Goal: Information Seeking & Learning: Compare options

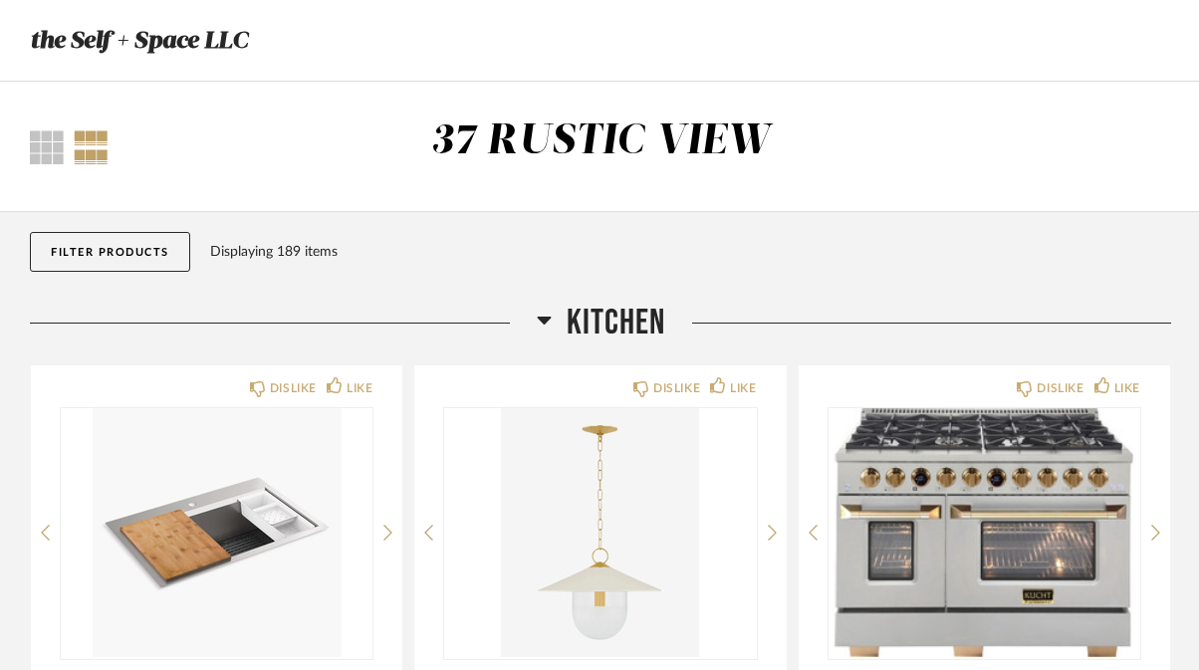
click at [911, 147] on div "37 RUSTIC VIEW" at bounding box center [600, 146] width 780 height 61
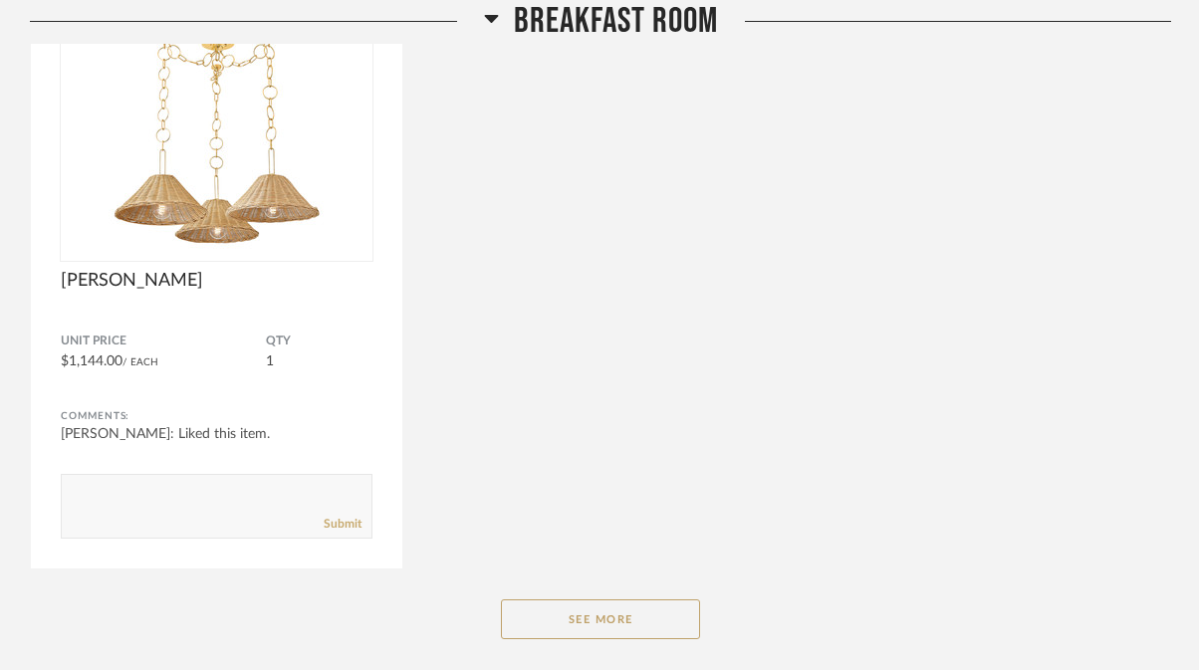
scroll to position [3754, 0]
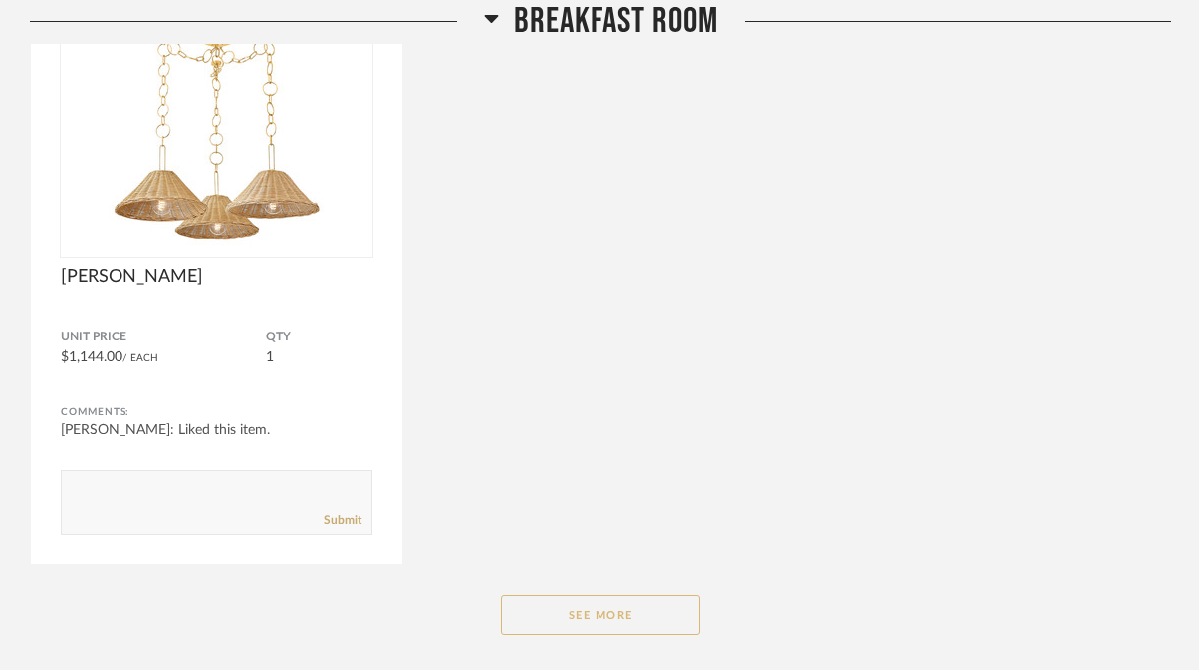
click at [588, 615] on button "See More" at bounding box center [600, 615] width 199 height 40
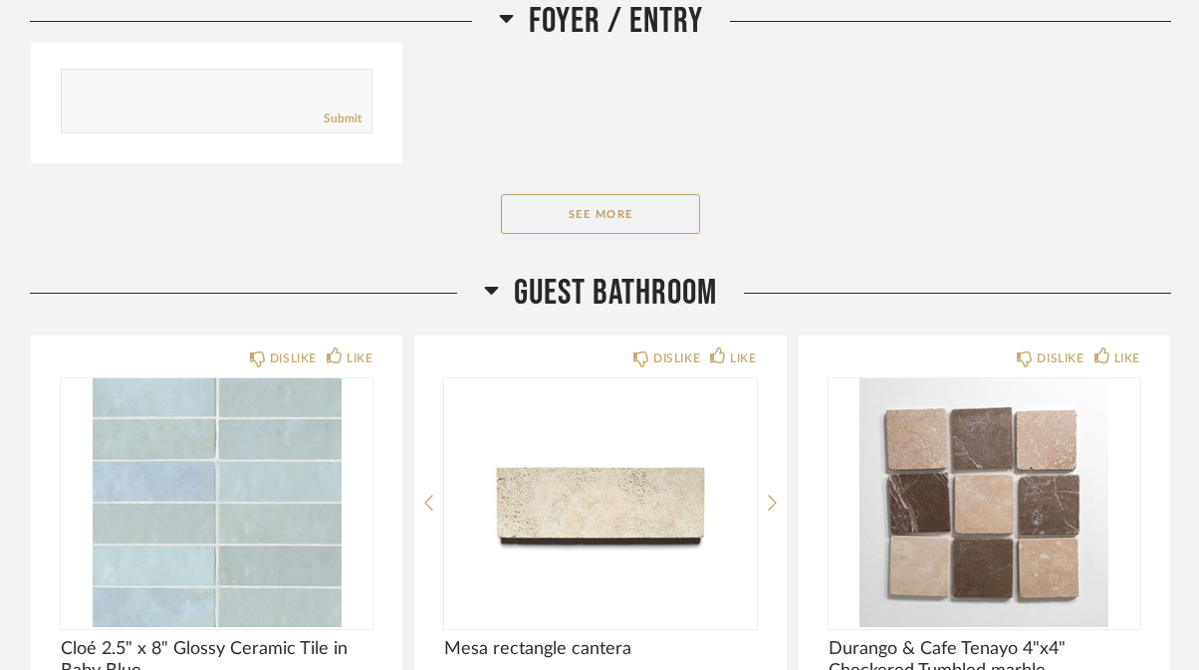
scroll to position [9388, 0]
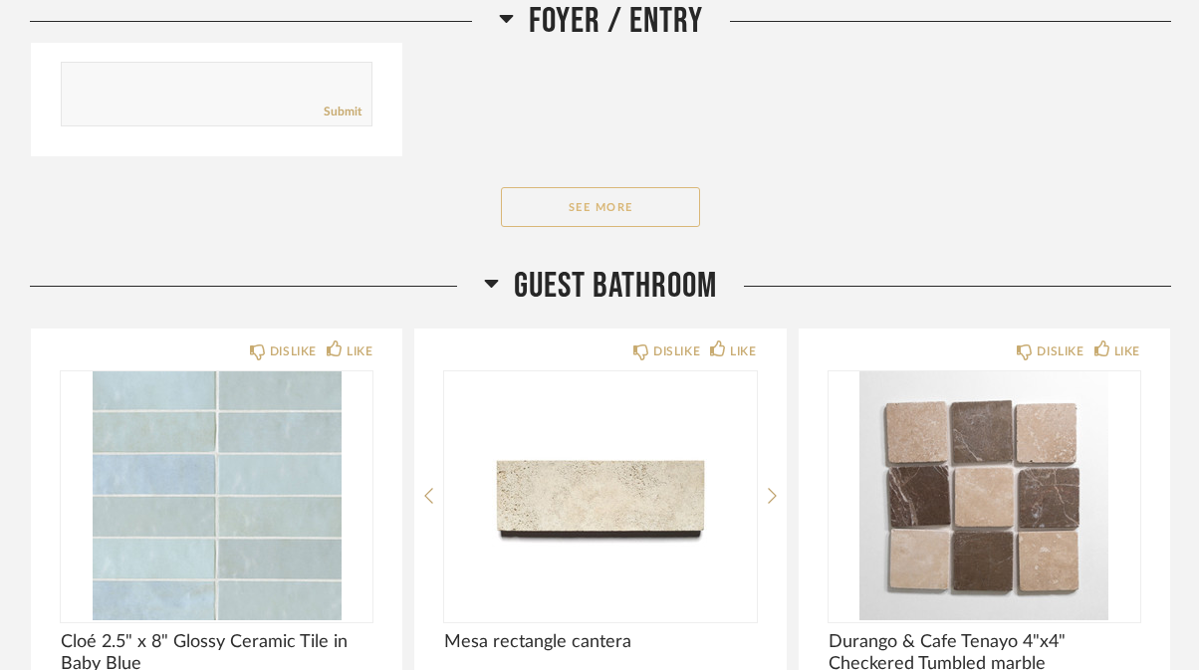
click at [603, 207] on button "See More" at bounding box center [600, 207] width 199 height 40
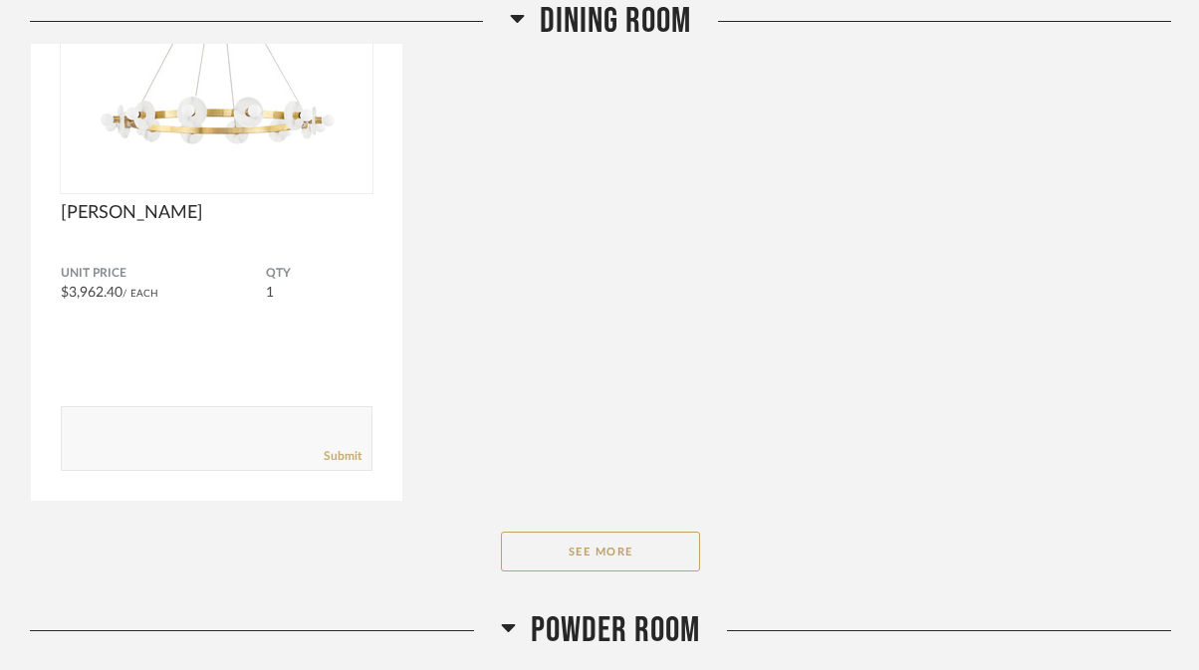
scroll to position [14027, 0]
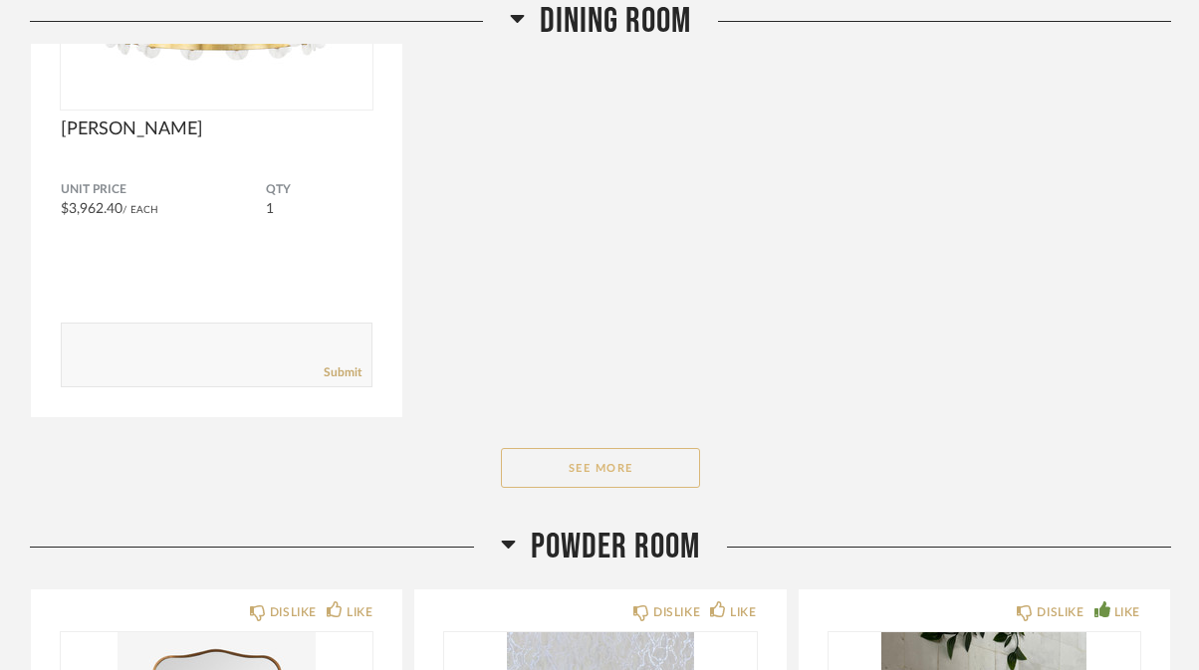
click at [598, 471] on button "See More" at bounding box center [600, 468] width 199 height 40
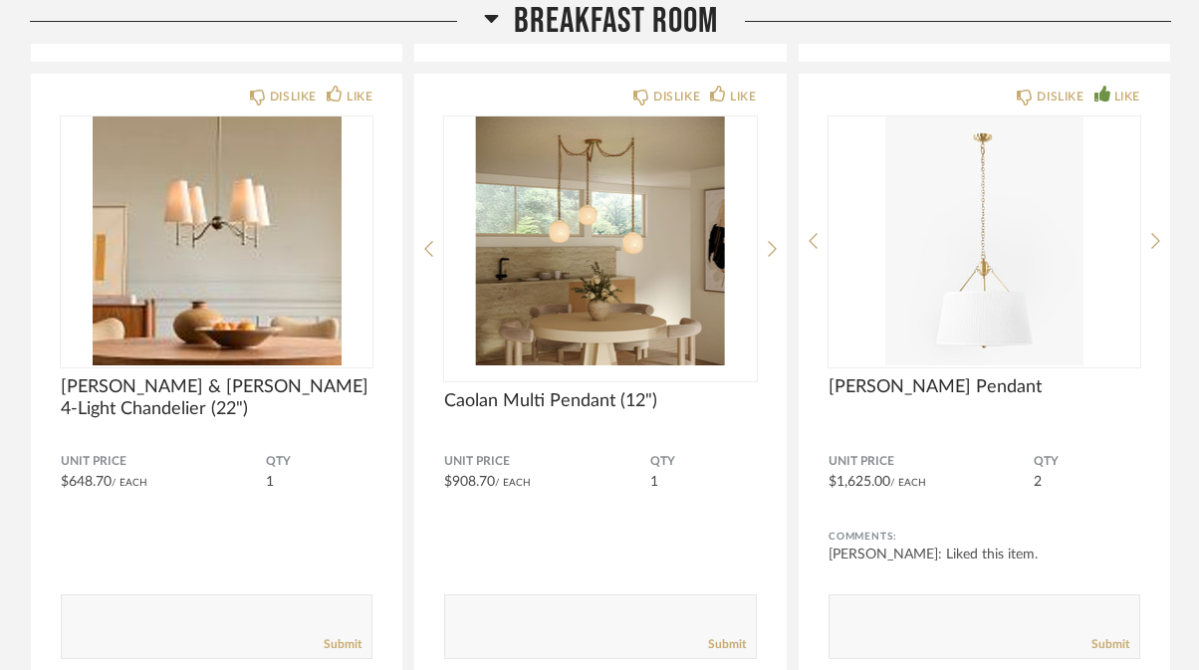
scroll to position [4909, 0]
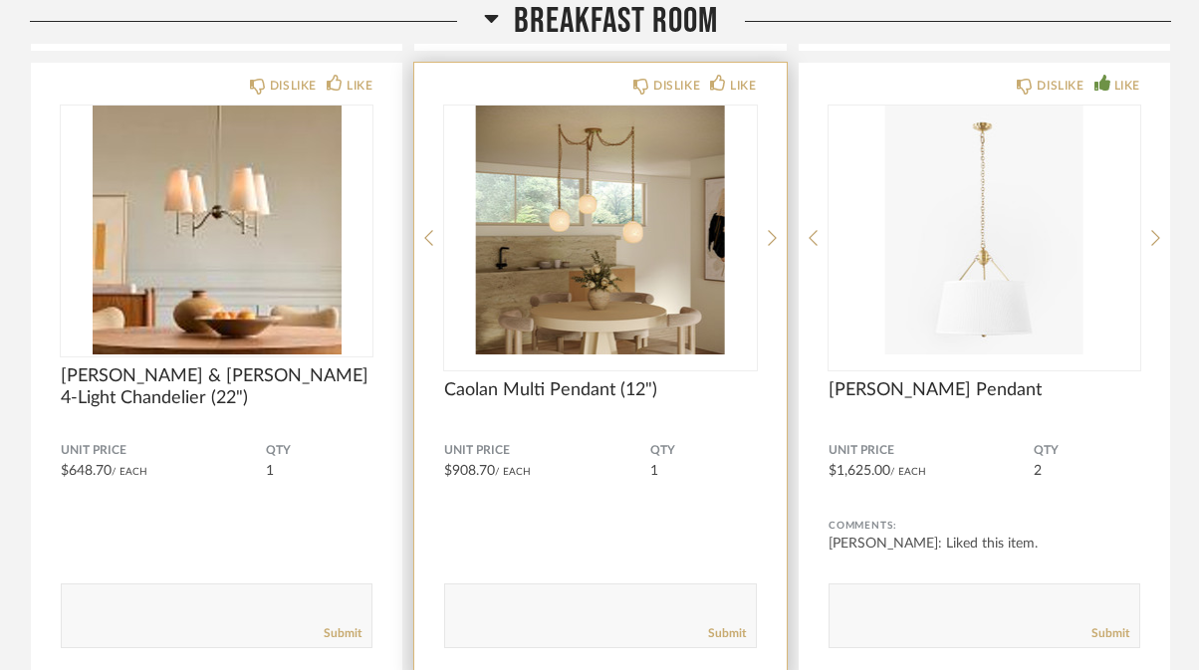
click at [608, 221] on img "0" at bounding box center [600, 230] width 312 height 249
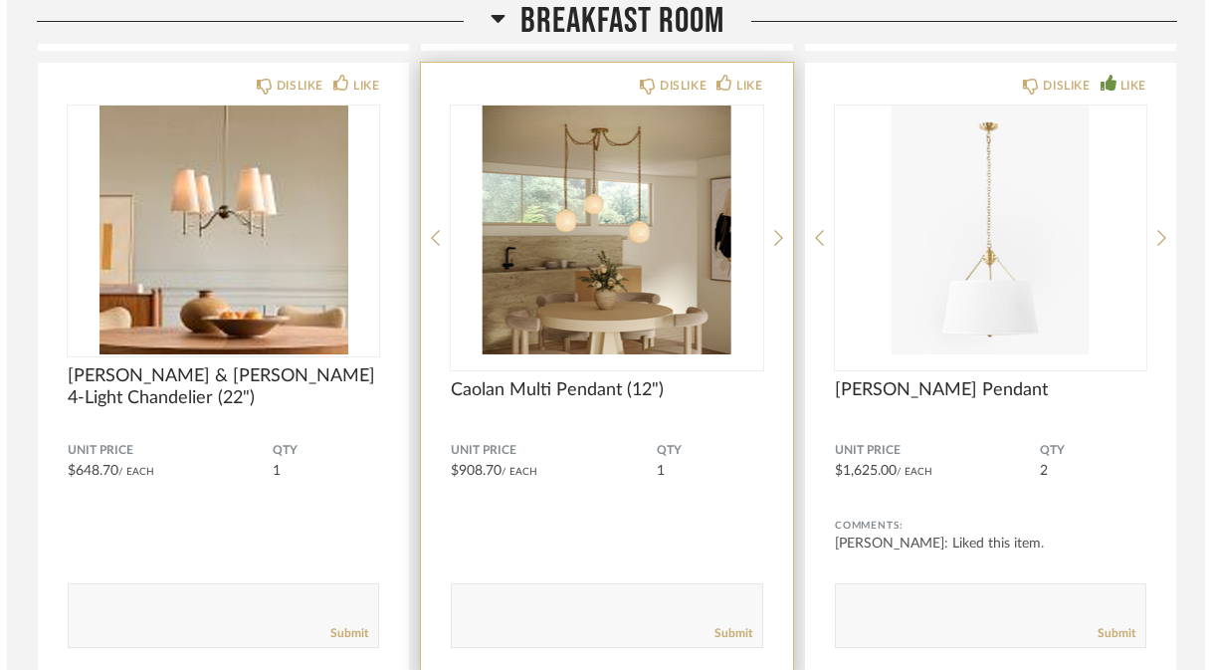
scroll to position [0, 0]
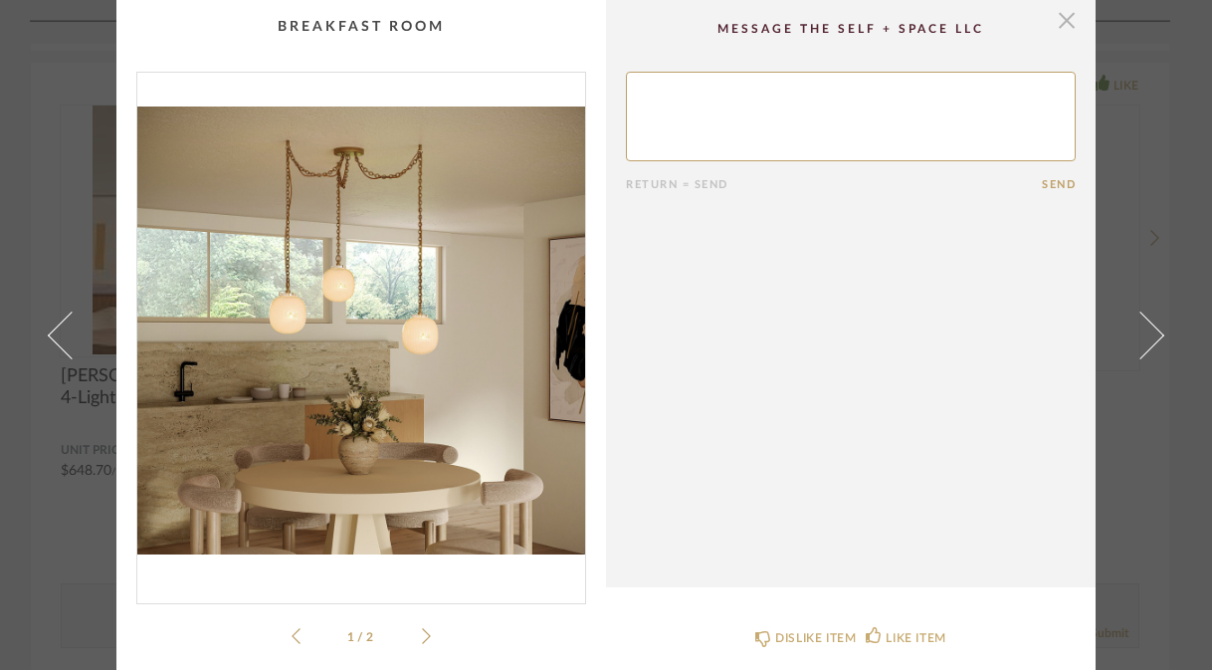
click at [1064, 32] on span "button" at bounding box center [1067, 20] width 40 height 40
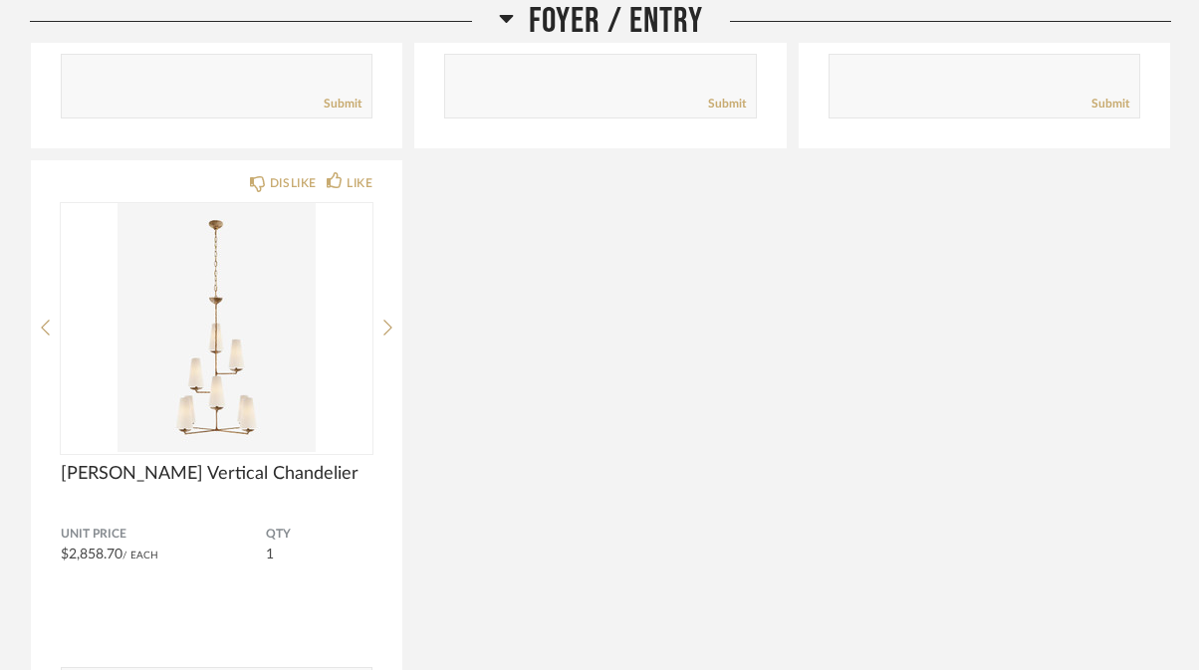
scroll to position [9532, 0]
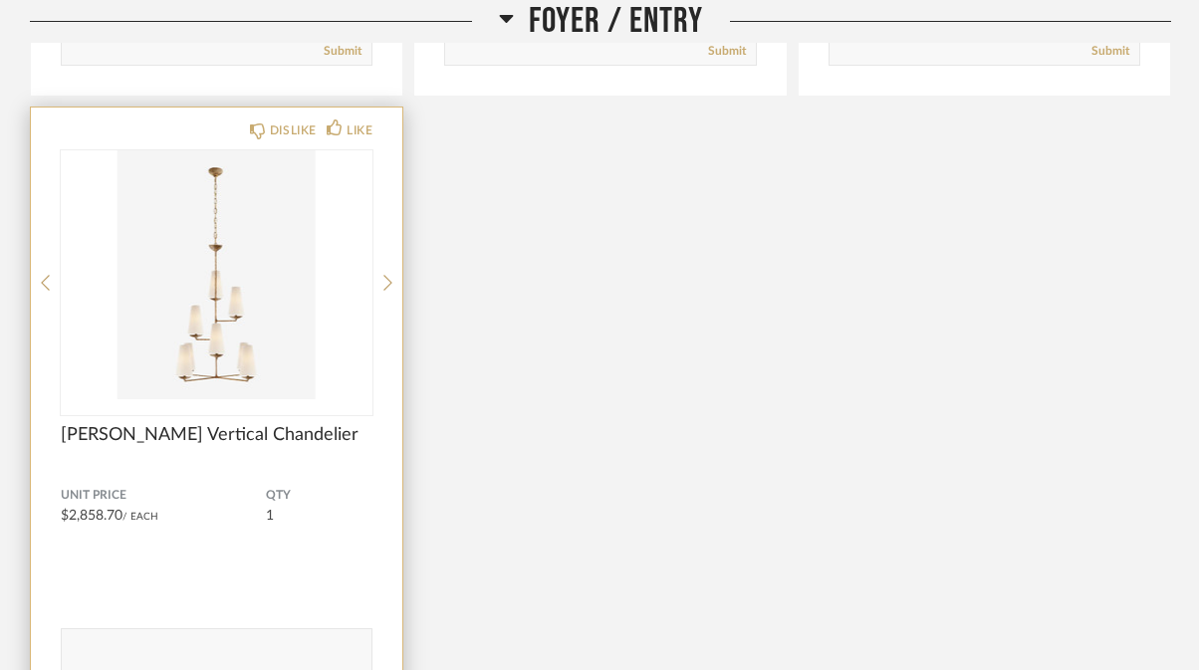
click at [228, 303] on img "0" at bounding box center [217, 274] width 312 height 249
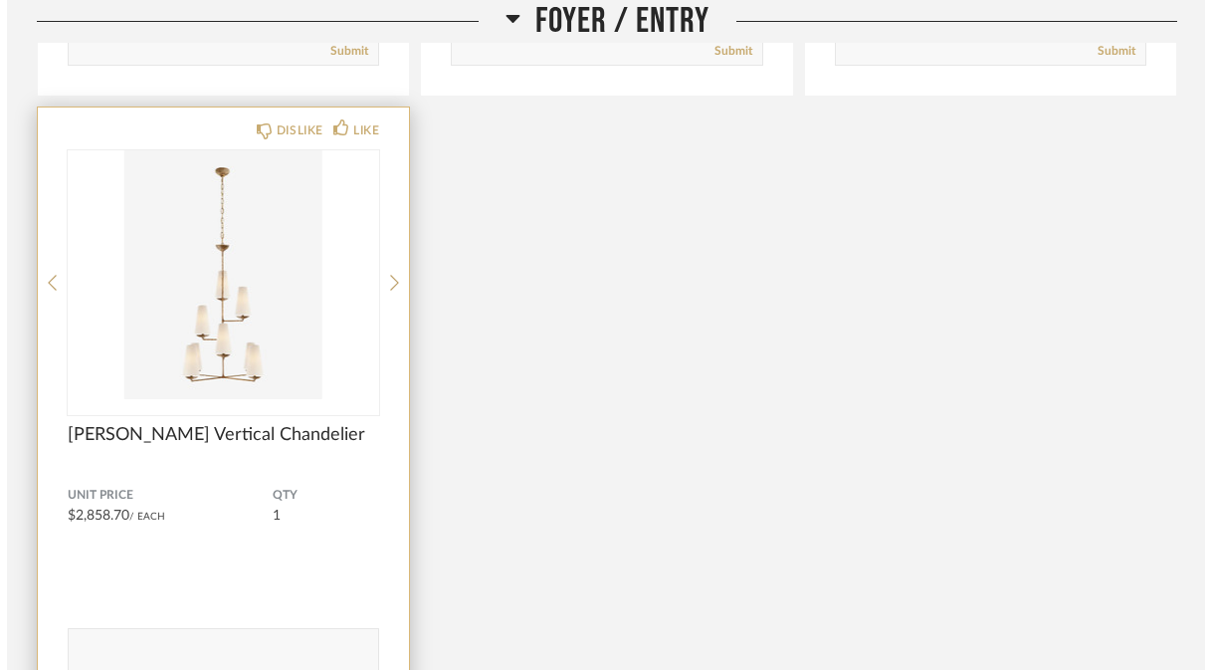
scroll to position [0, 0]
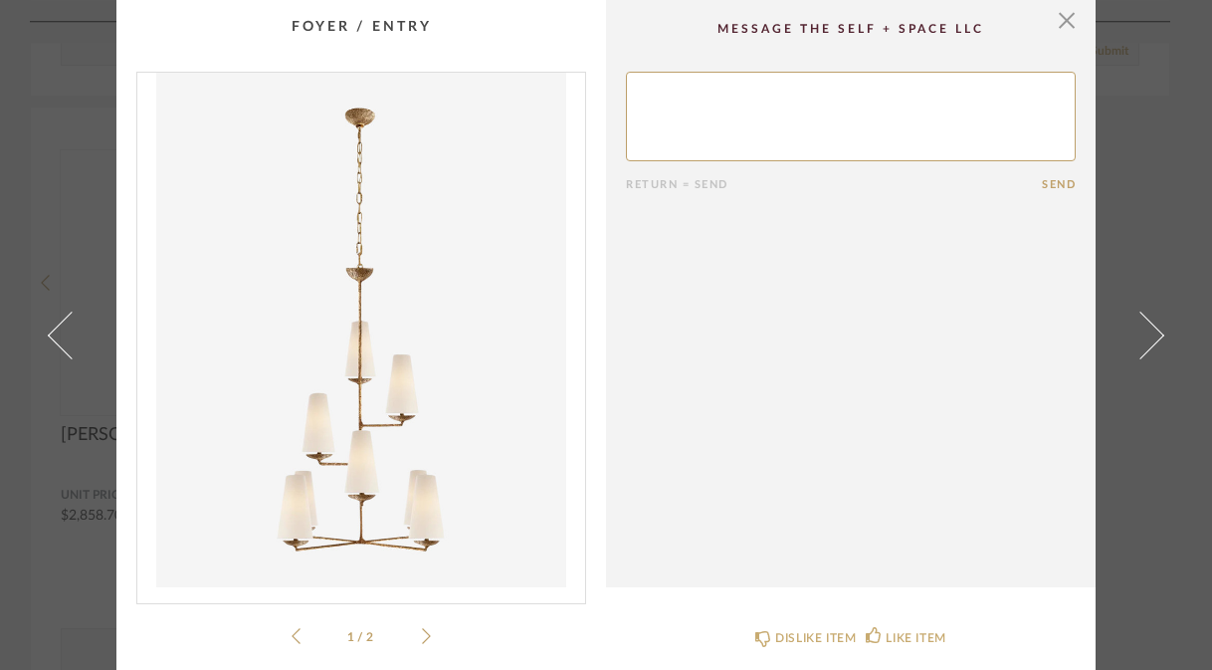
click at [422, 633] on icon at bounding box center [426, 636] width 9 height 18
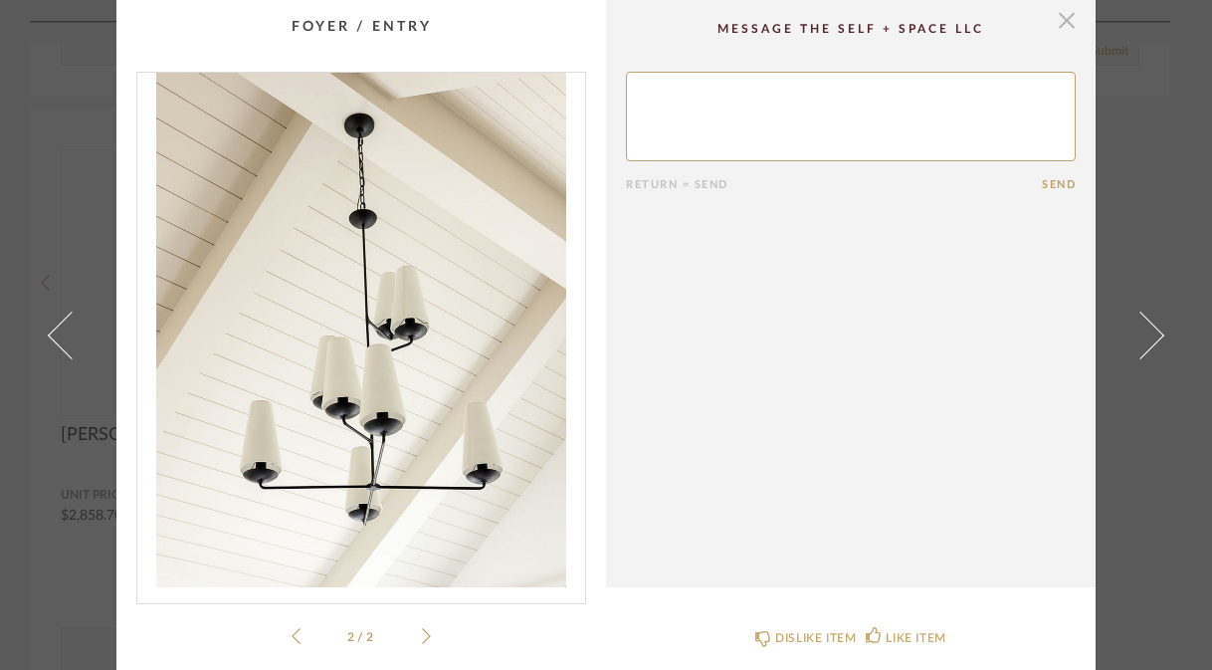
click at [1059, 22] on span "button" at bounding box center [1067, 20] width 40 height 40
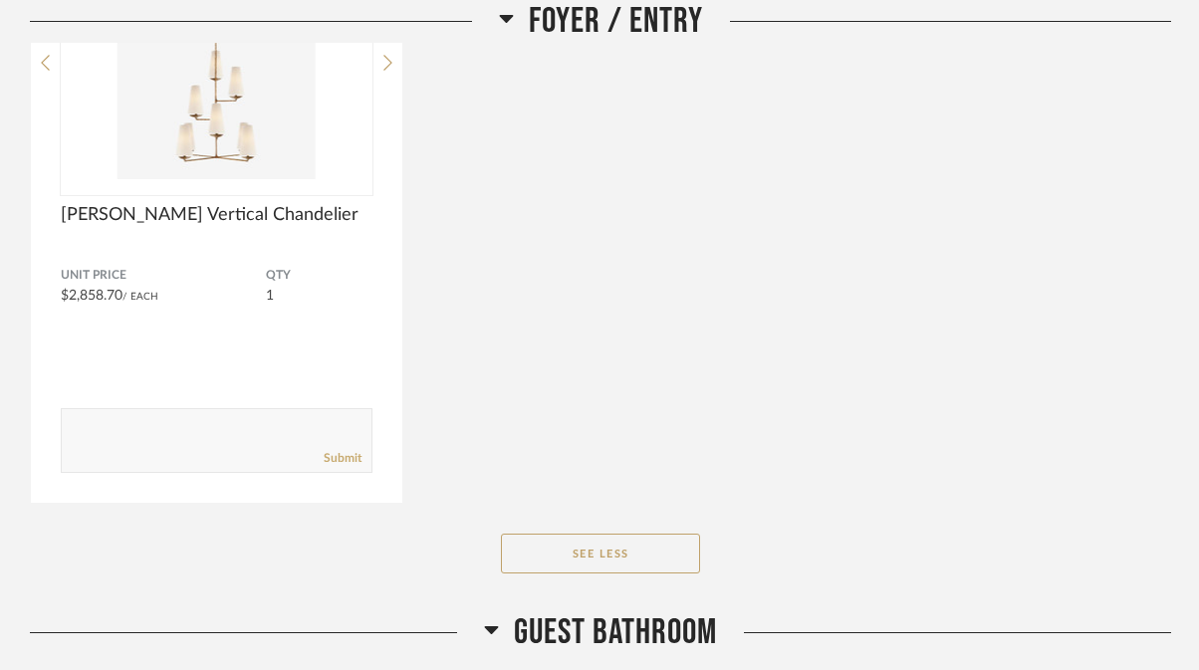
scroll to position [9783, 0]
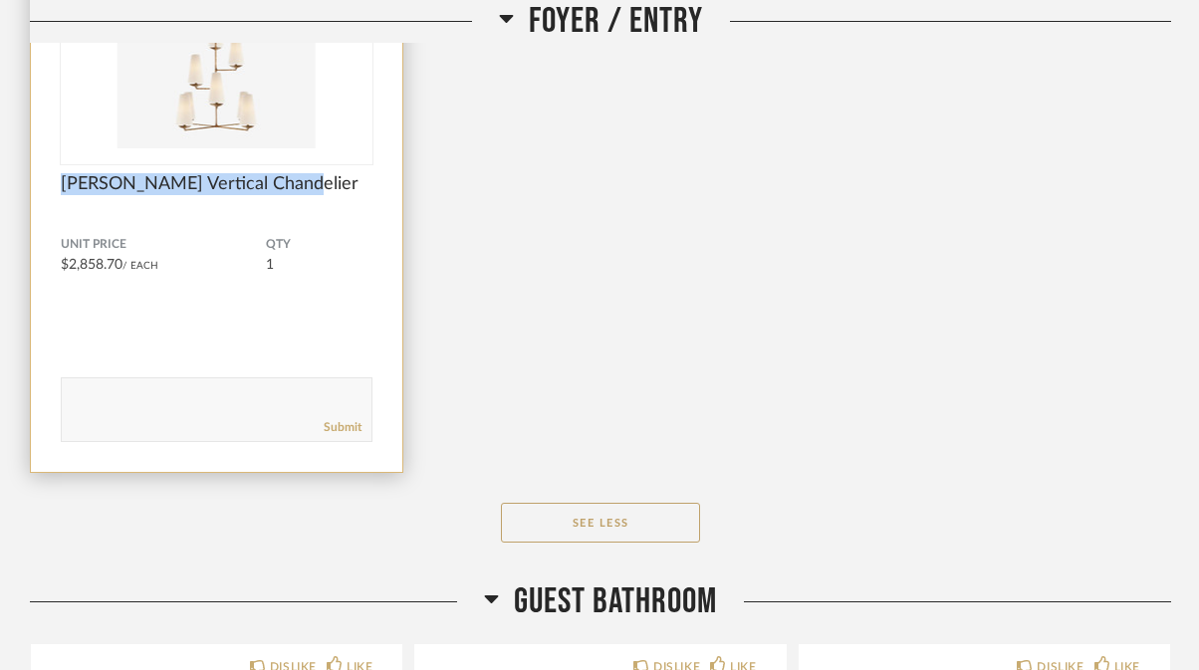
drag, startPoint x: 288, startPoint y: 187, endPoint x: 63, endPoint y: 191, distance: 225.0
click at [63, 191] on span "[PERSON_NAME] Vertical Chandelier" at bounding box center [217, 184] width 312 height 22
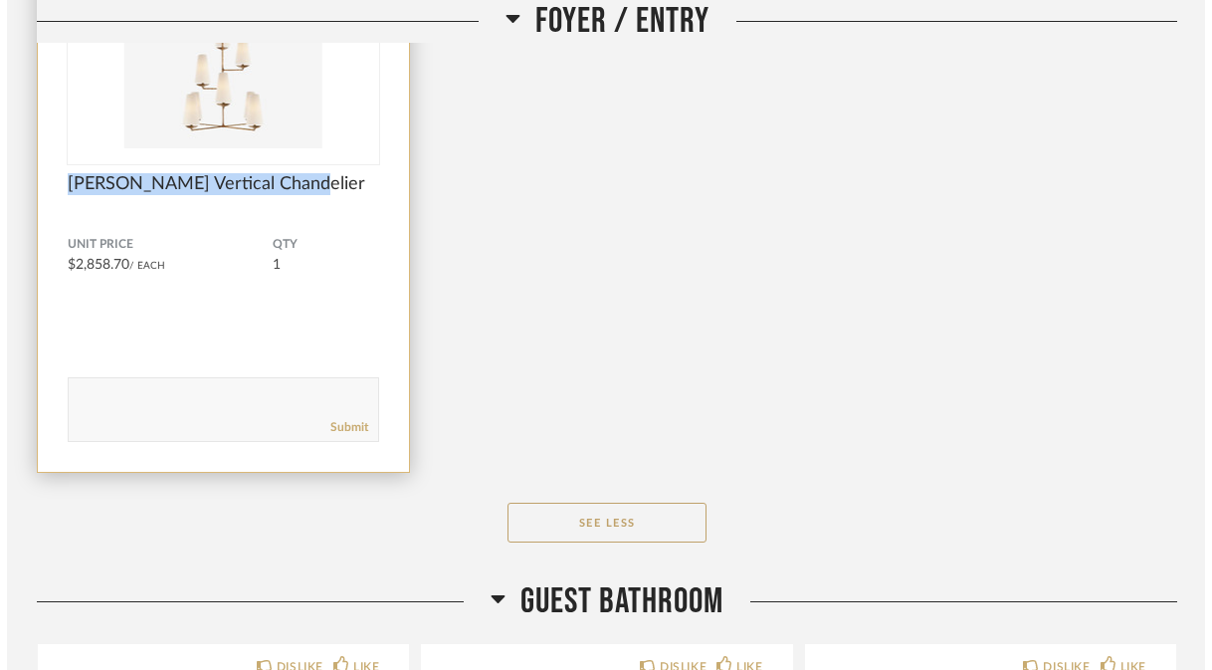
scroll to position [0, 0]
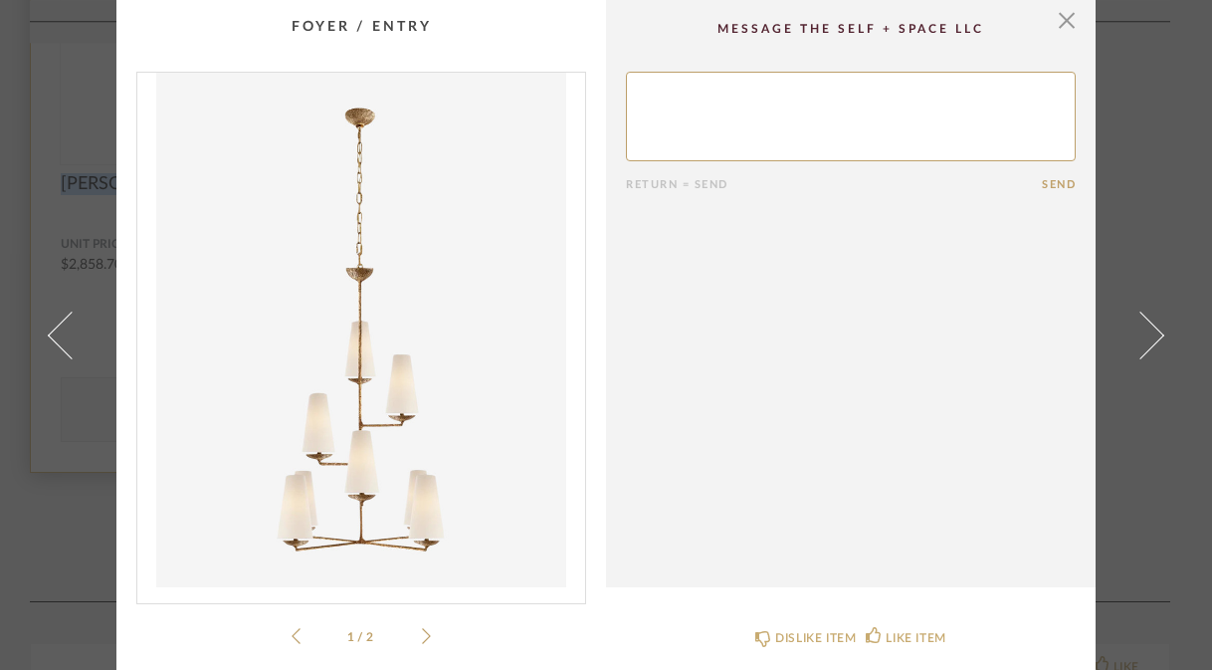
copy span "[PERSON_NAME] Vertical Chandelier"
click at [1058, 28] on span "button" at bounding box center [1067, 20] width 40 height 40
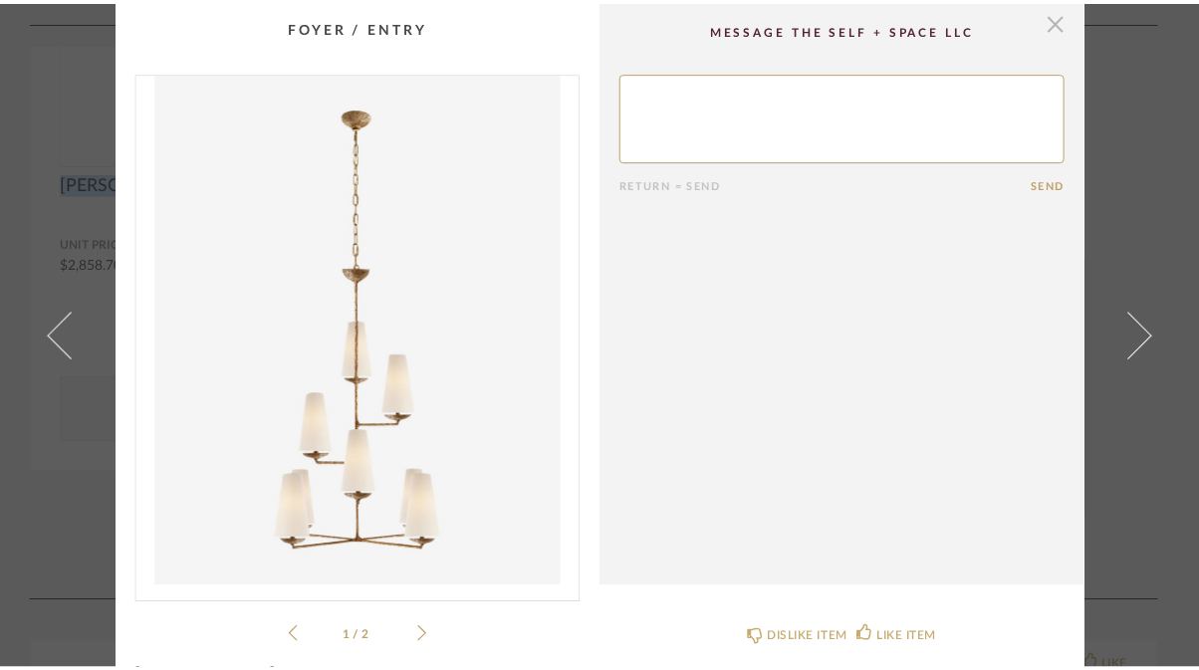
scroll to position [9783, 0]
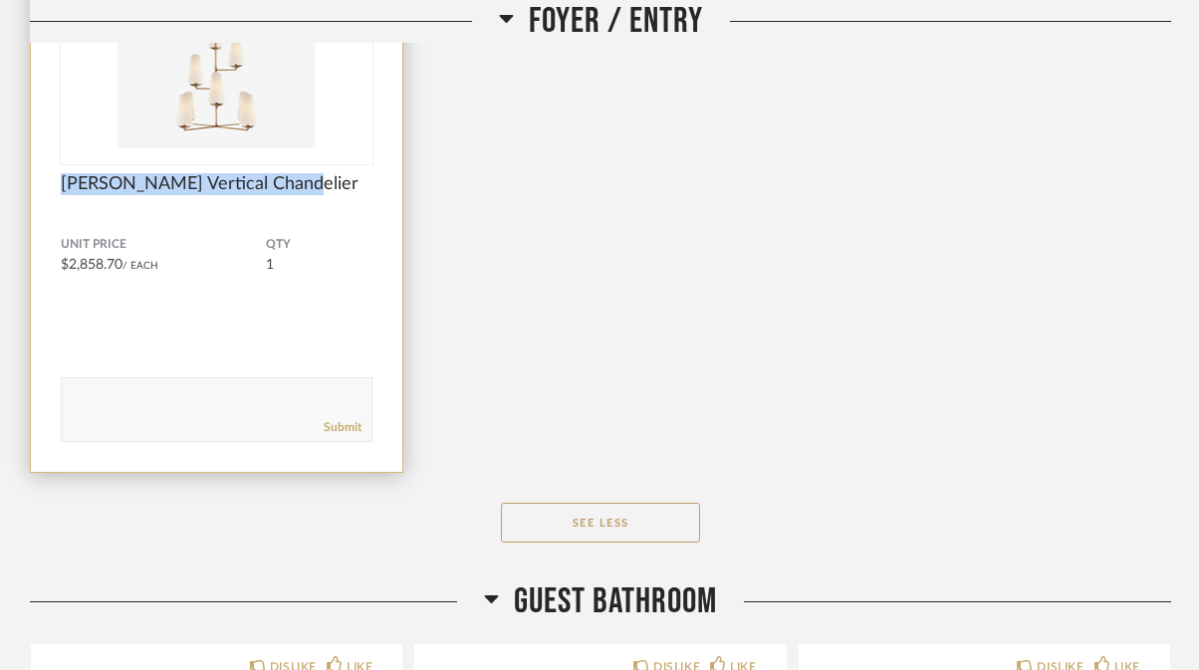
copy span "[PERSON_NAME] Vertical Chandelier"
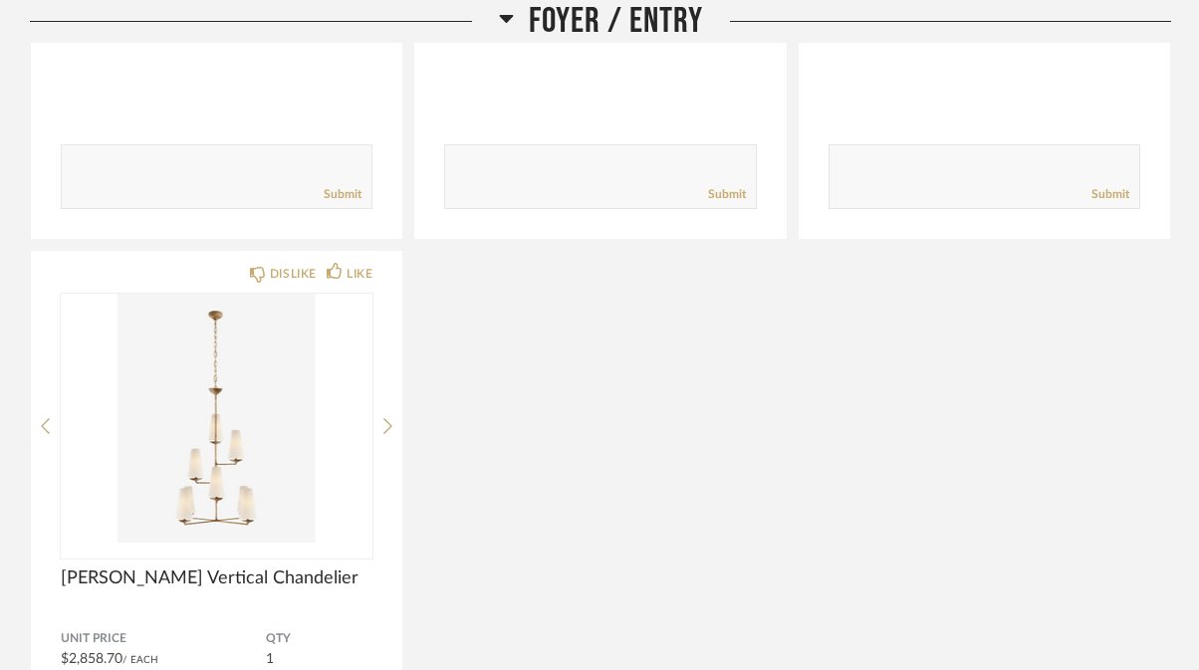
scroll to position [9406, 0]
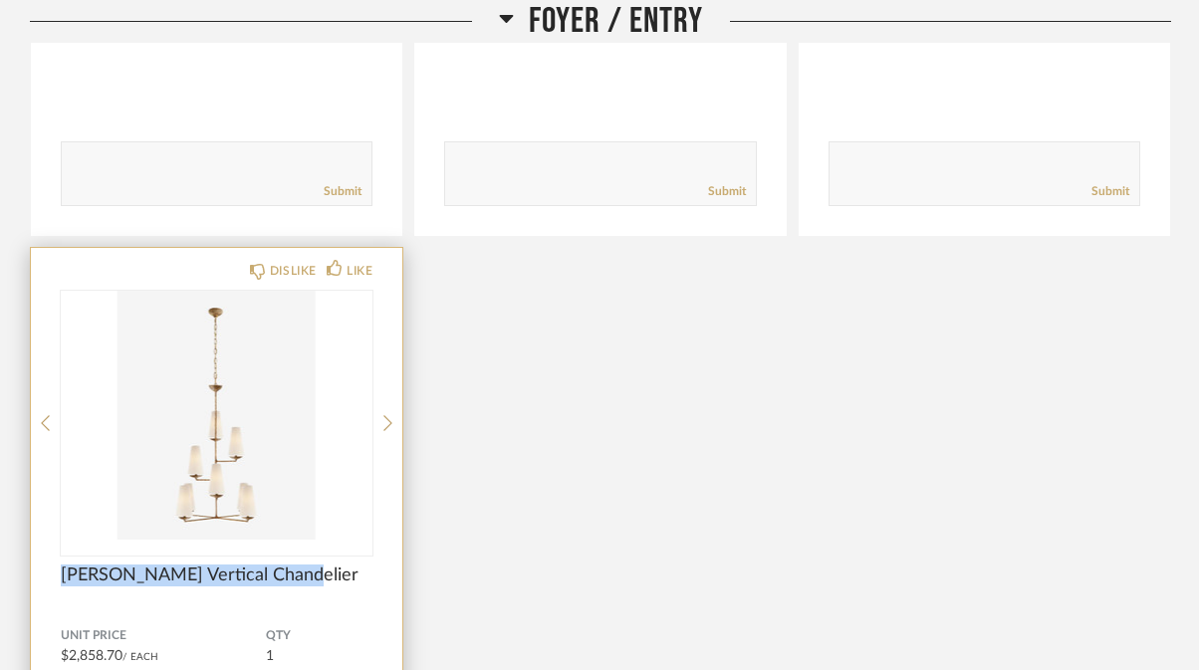
drag, startPoint x: 288, startPoint y: 575, endPoint x: 55, endPoint y: 576, distance: 232.9
click at [55, 576] on div "DISLIKE LIKE [PERSON_NAME] Vertical Chandelier Unit Price $2,858.70 / Each QTY …" at bounding box center [216, 555] width 371 height 615
copy span "[PERSON_NAME] Vertical Chandelier"
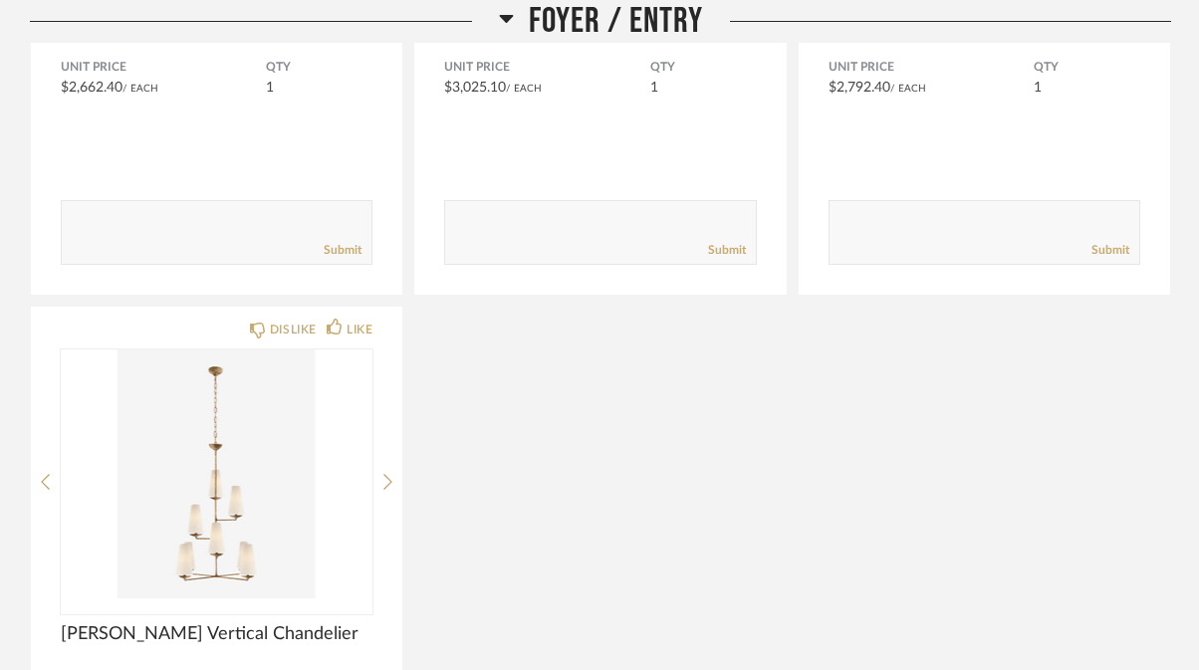
scroll to position [9345, 0]
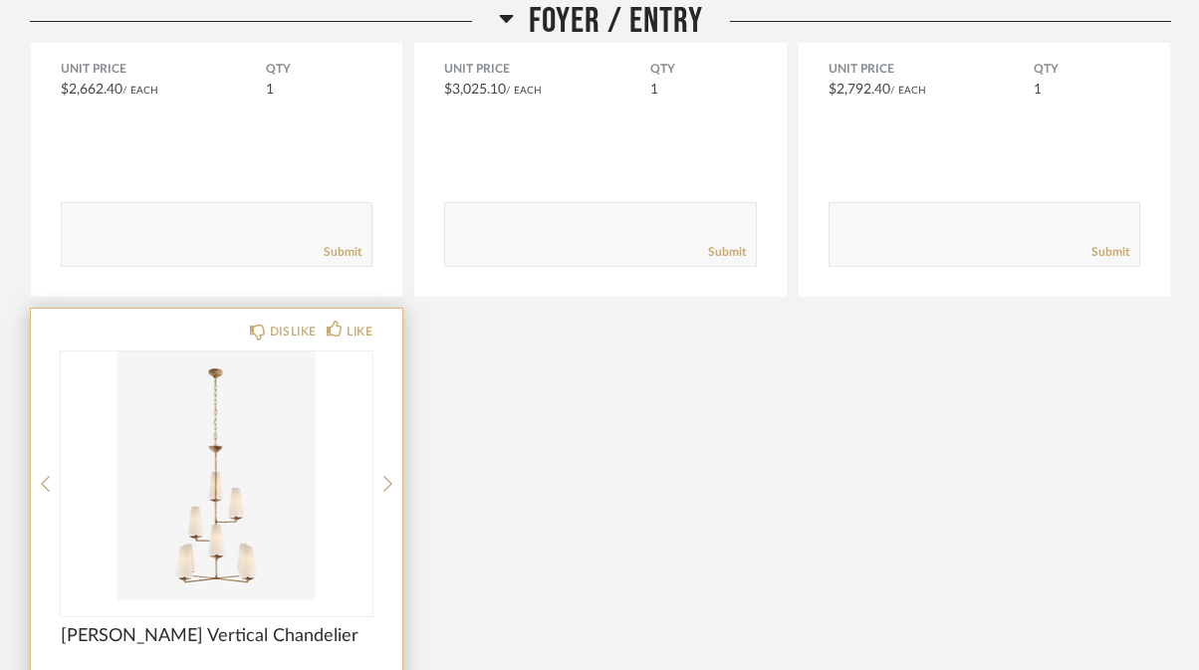
click at [222, 521] on img "0" at bounding box center [217, 475] width 312 height 249
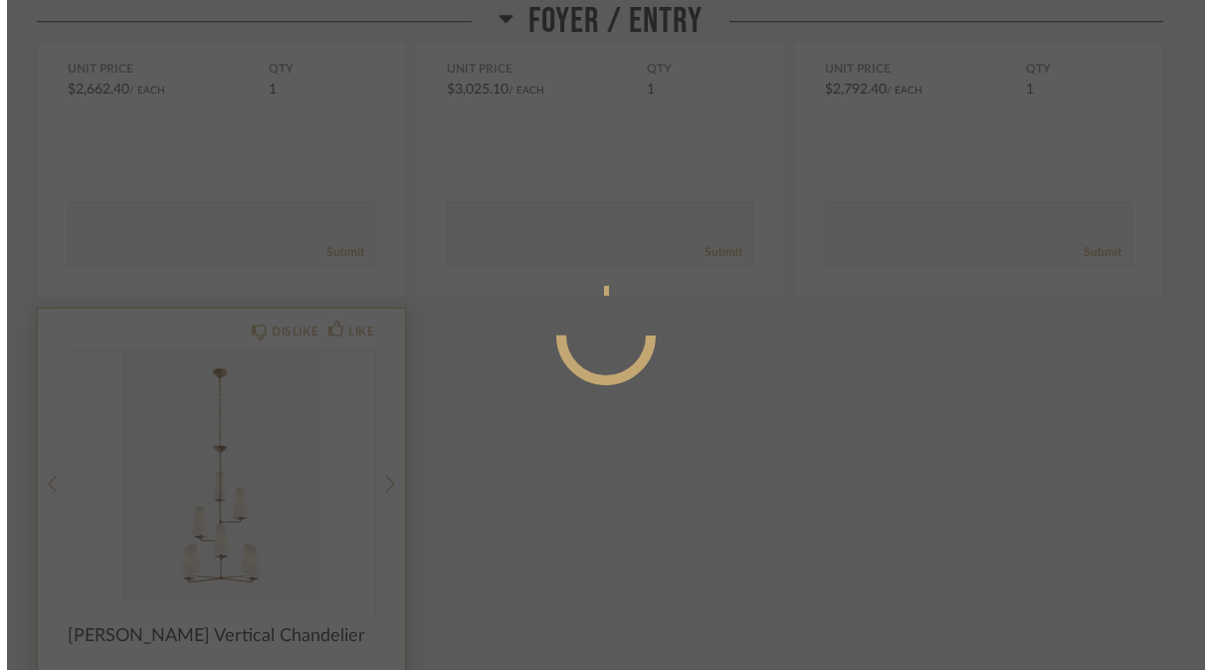
scroll to position [0, 0]
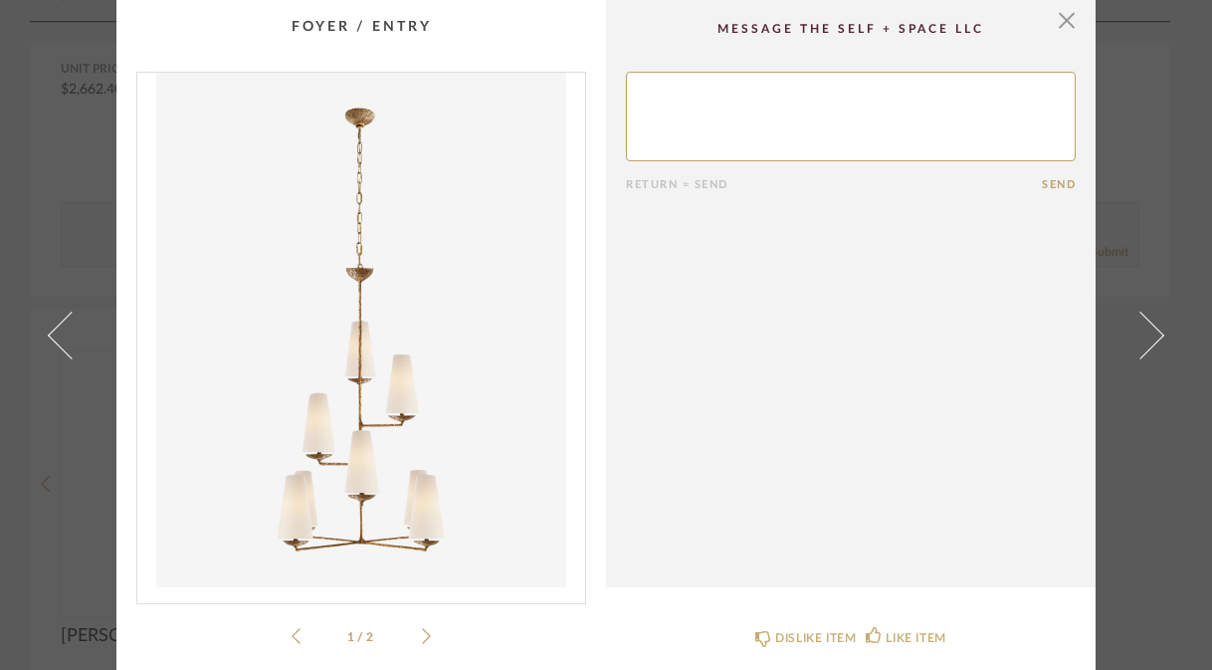
click at [414, 642] on li "1 / 2" at bounding box center [361, 636] width 121 height 24
click at [427, 639] on div "1 / 2" at bounding box center [361, 360] width 450 height 576
click at [422, 635] on icon at bounding box center [426, 636] width 9 height 16
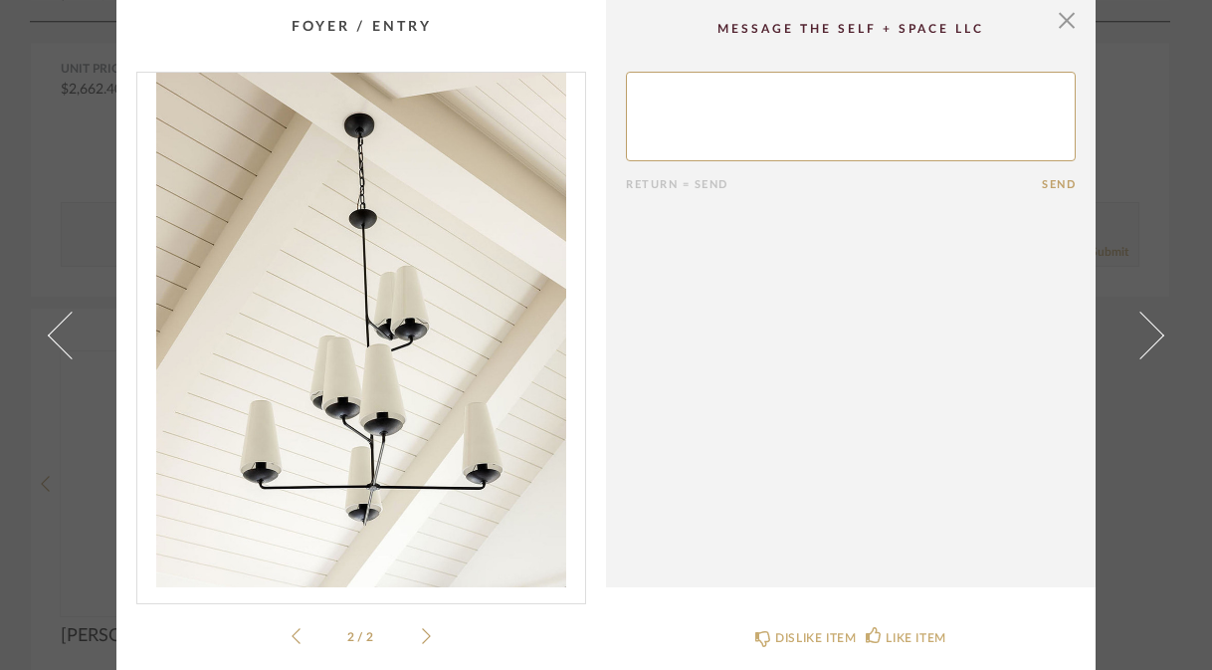
click at [292, 639] on icon at bounding box center [296, 636] width 9 height 18
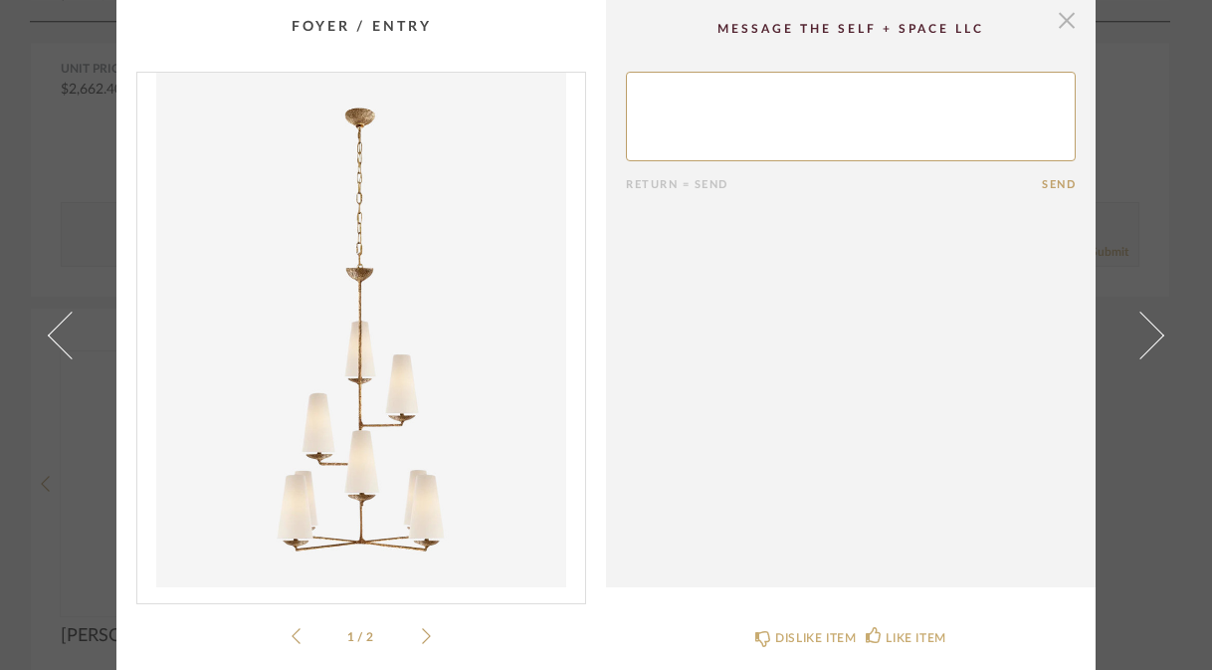
click at [1061, 23] on span "button" at bounding box center [1067, 20] width 40 height 40
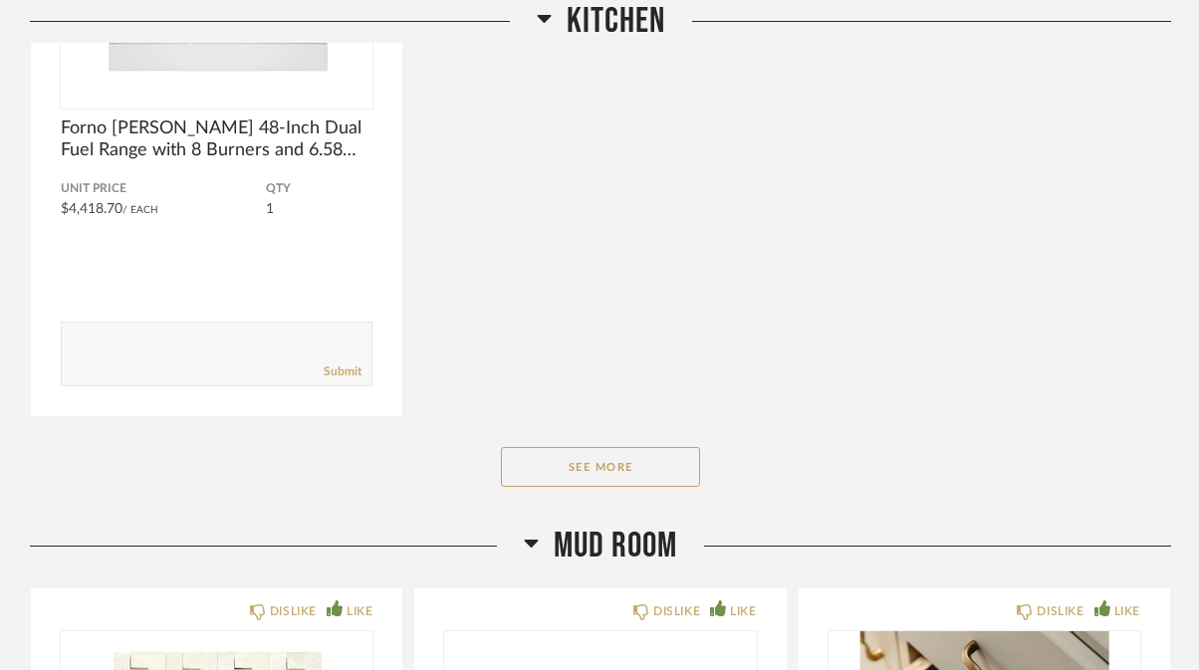
scroll to position [1199, 0]
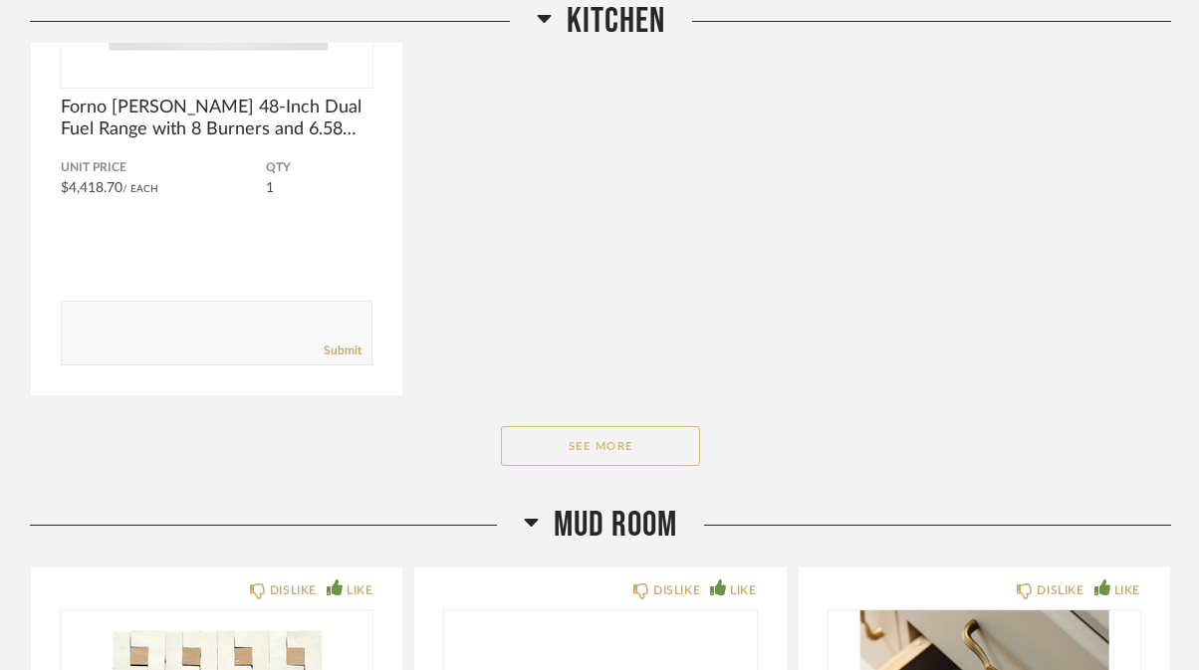
click at [626, 433] on button "See More" at bounding box center [600, 446] width 199 height 40
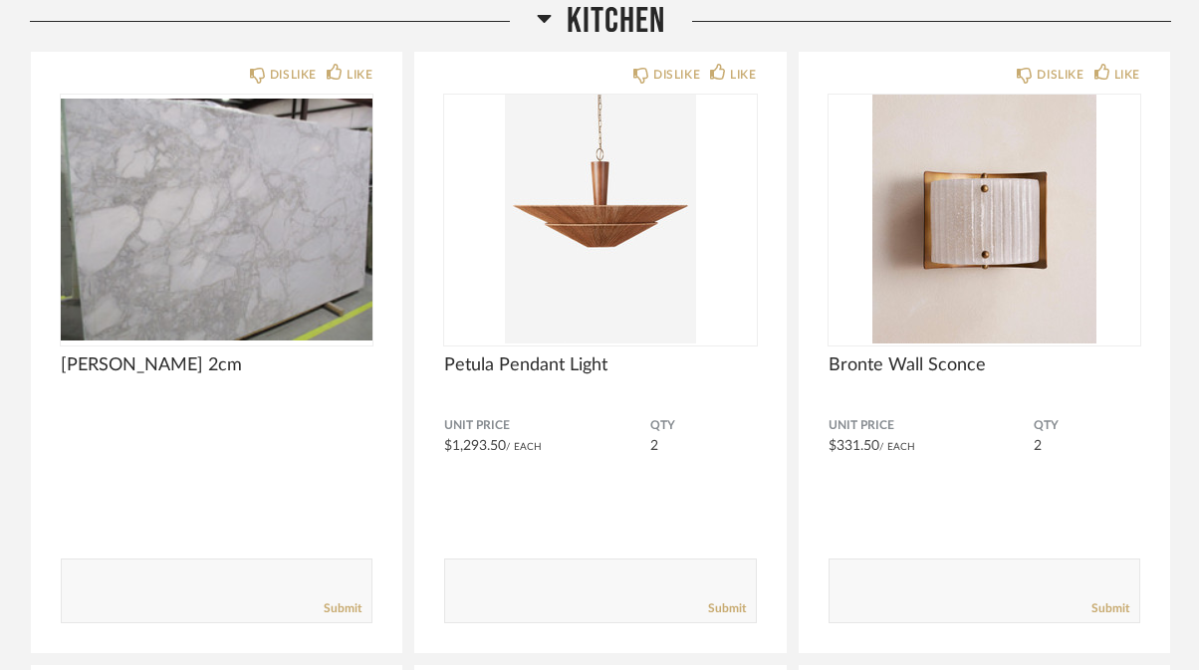
scroll to position [2797, 0]
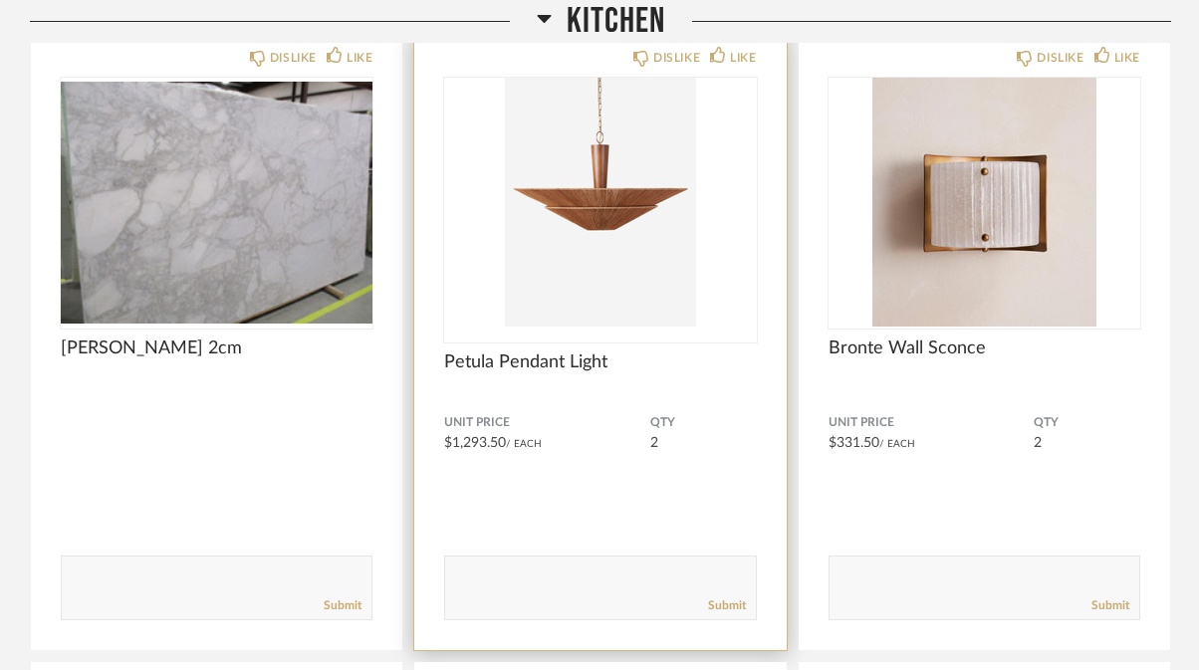
click at [606, 201] on img "0" at bounding box center [600, 202] width 312 height 249
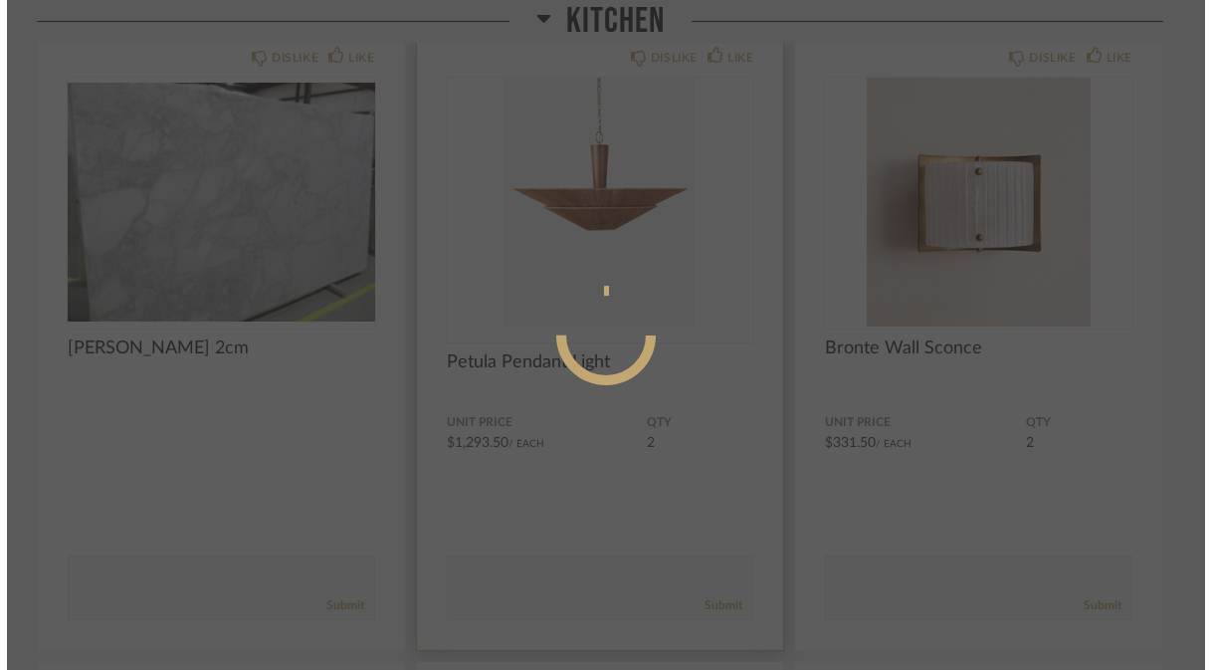
scroll to position [0, 0]
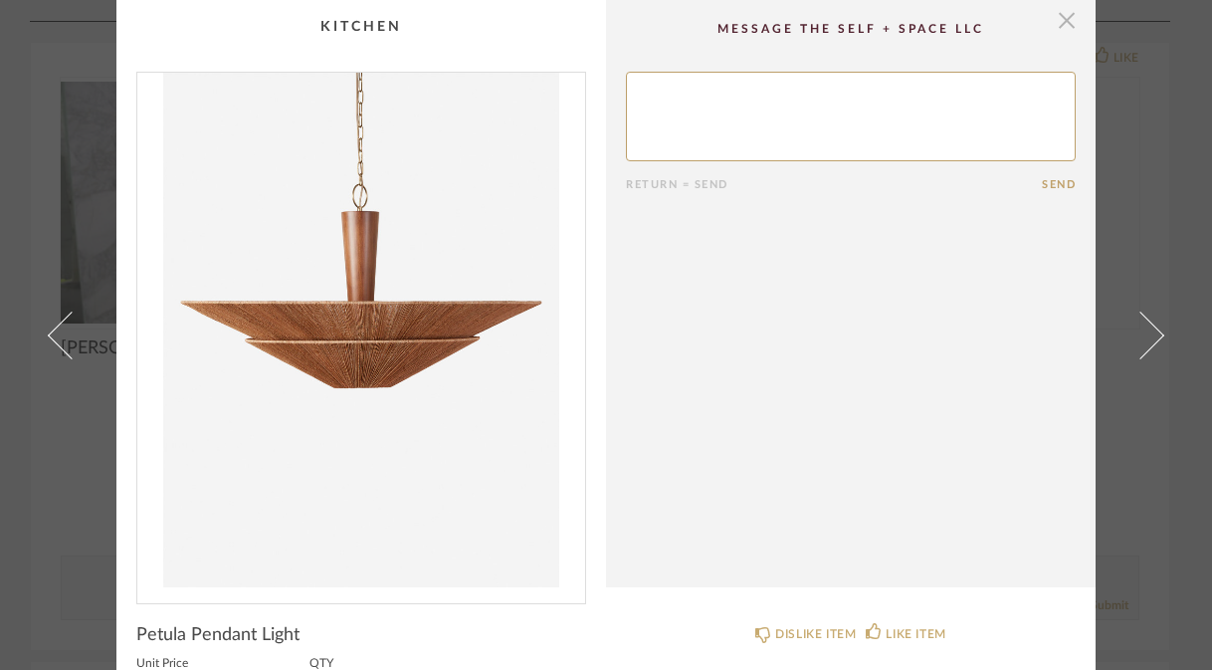
click at [1053, 27] on span "button" at bounding box center [1067, 20] width 40 height 40
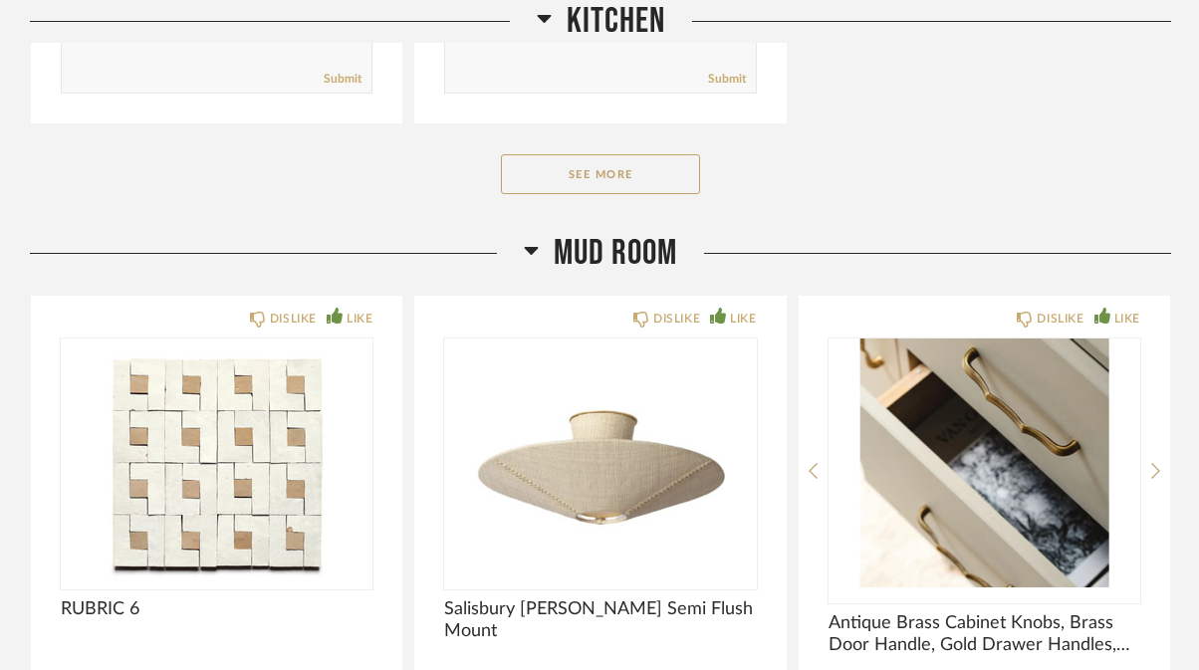
scroll to position [4592, 0]
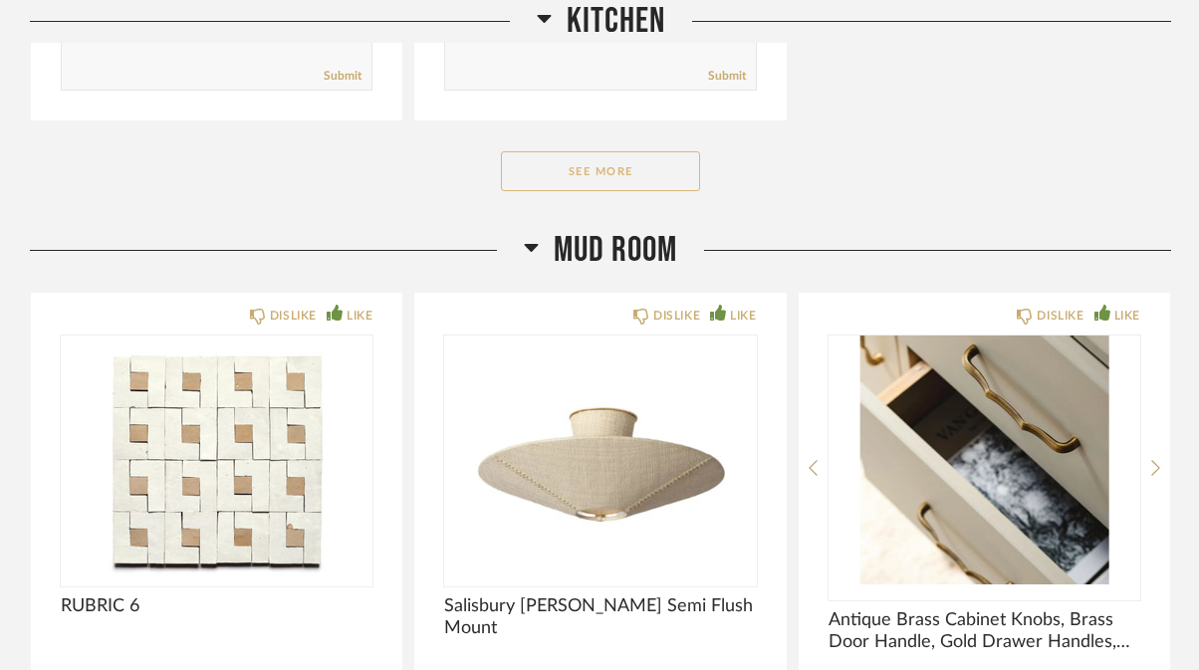
click at [614, 173] on button "See More" at bounding box center [600, 171] width 199 height 40
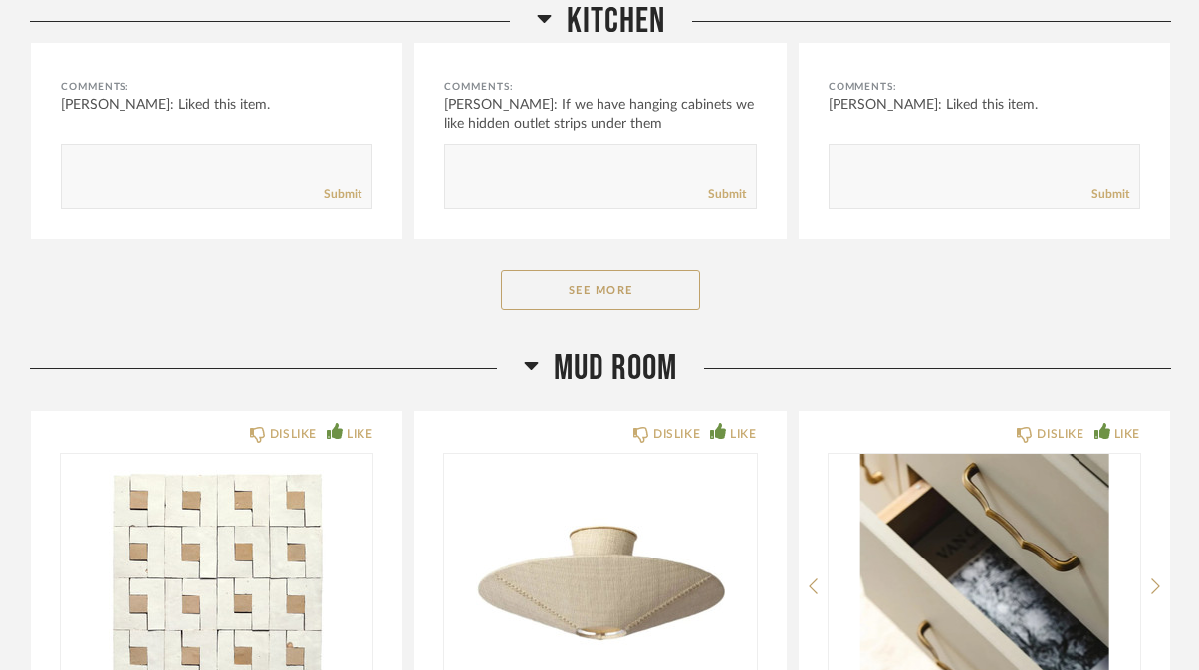
scroll to position [7502, 0]
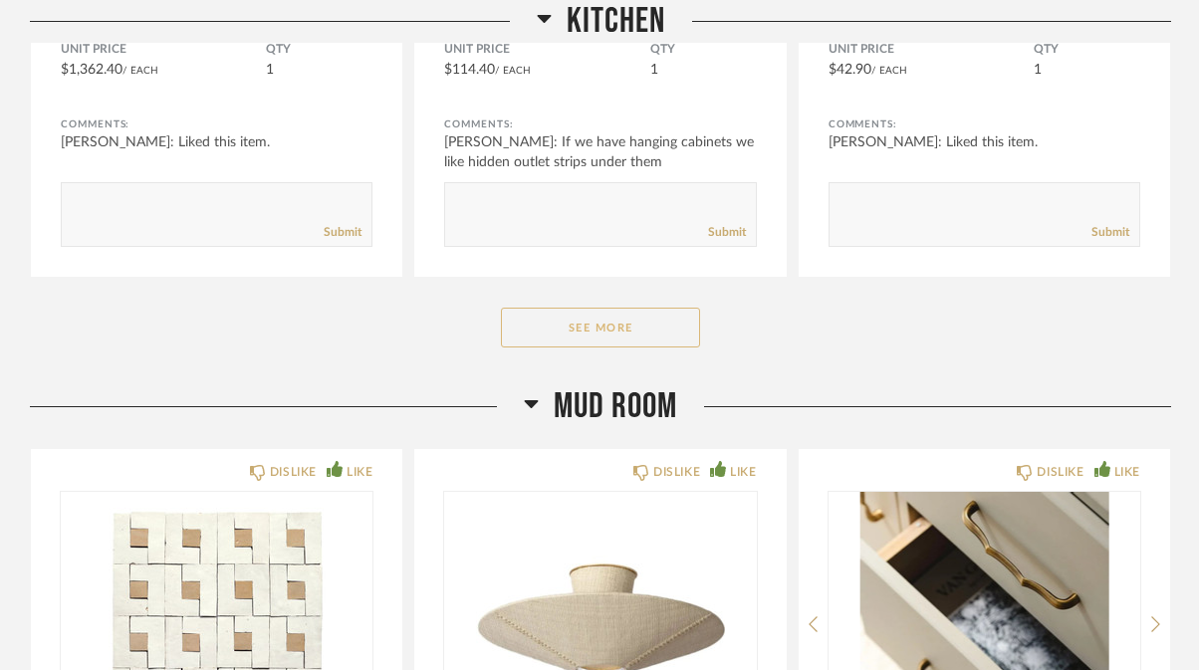
click at [604, 333] on button "See More" at bounding box center [600, 328] width 199 height 40
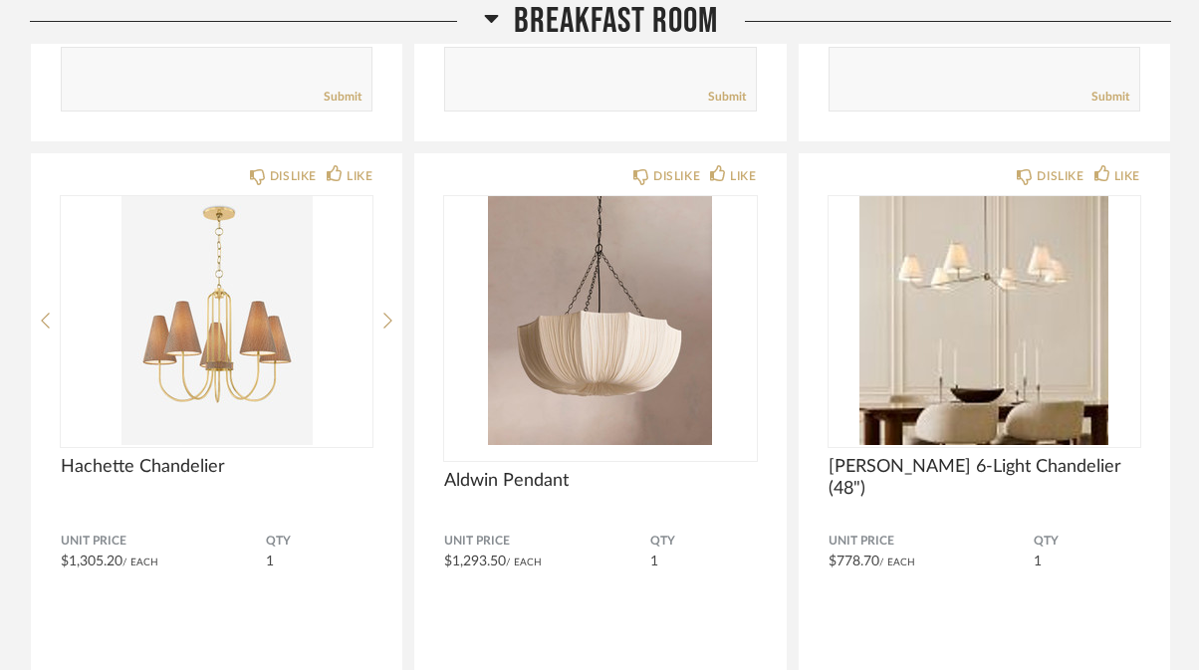
scroll to position [13474, 0]
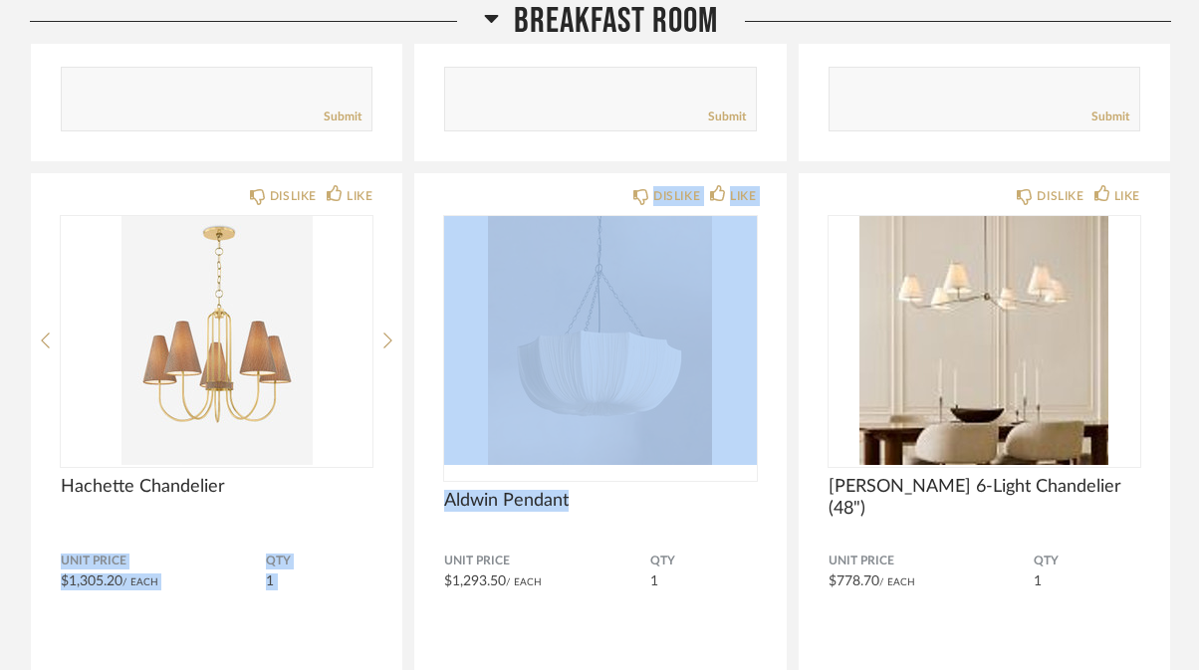
drag, startPoint x: 572, startPoint y: 504, endPoint x: 404, endPoint y: 494, distance: 168.5
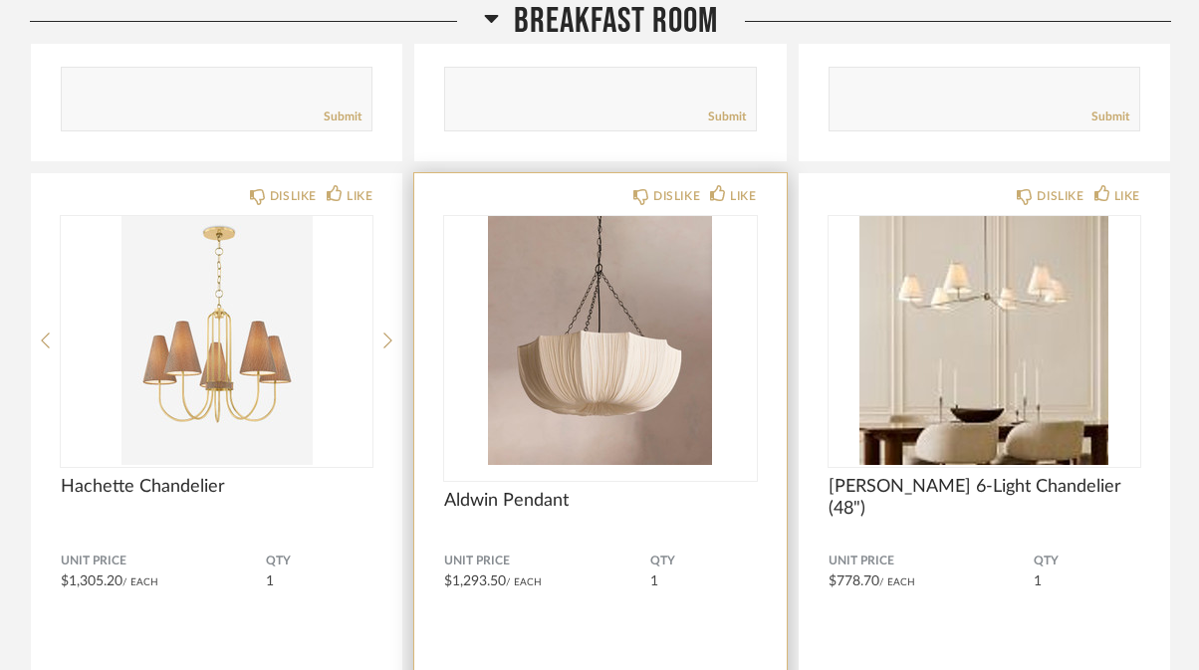
click at [677, 537] on div "DISLIKE LIKE Aldwin Pendant Unit Price $1,293.50 / Each QTY 1 Comments: Submit" at bounding box center [599, 480] width 371 height 615
drag, startPoint x: 574, startPoint y: 507, endPoint x: 442, endPoint y: 494, distance: 133.0
click at [441, 494] on div "DISLIKE LIKE Aldwin Pendant Unit Price $1,293.50 / Each QTY 1 Comments: Submit" at bounding box center [599, 480] width 371 height 615
copy span "Aldwin Pendant"
